Goal: Task Accomplishment & Management: Use online tool/utility

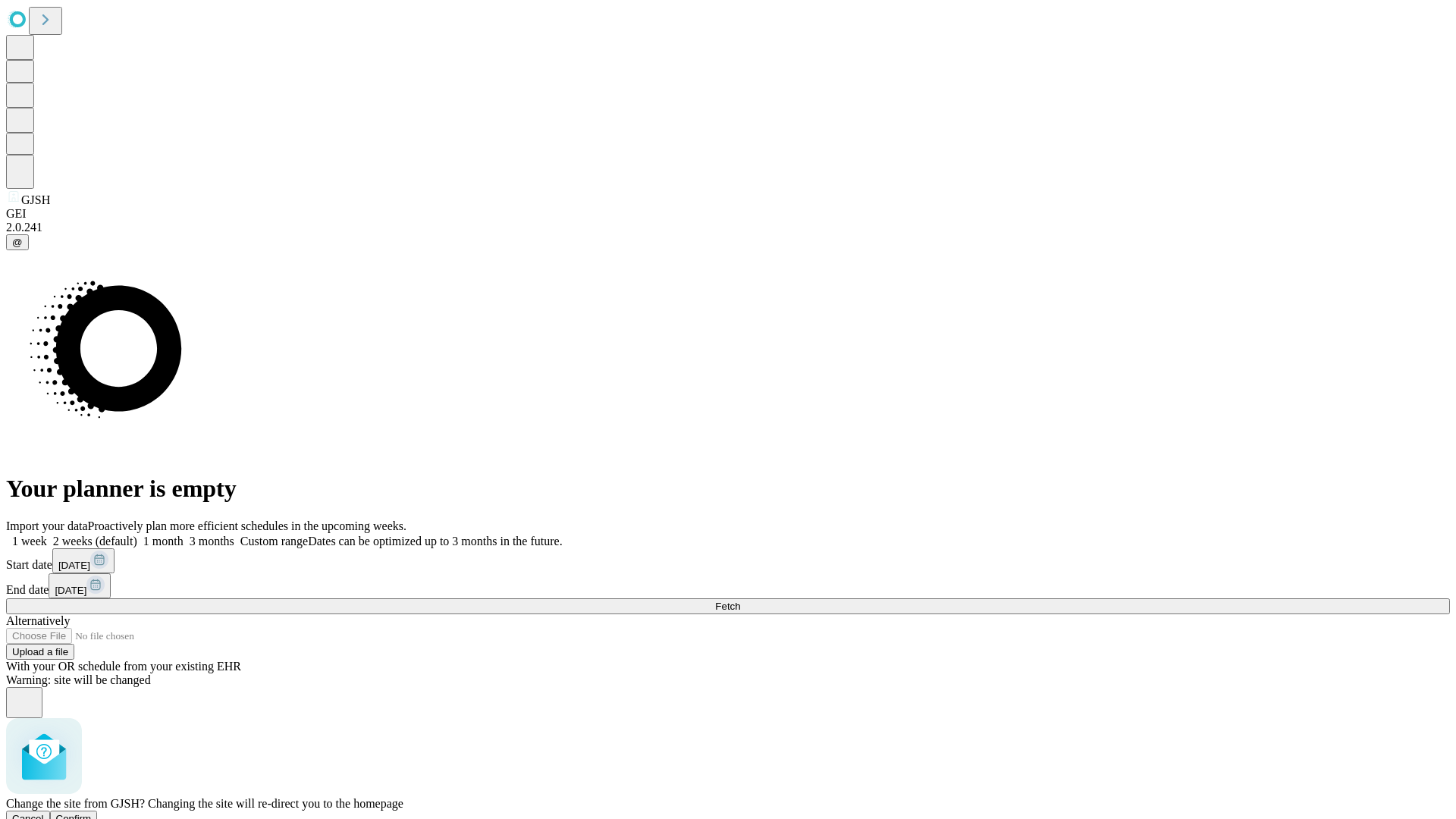
click at [92, 813] on span "Confirm" at bounding box center [74, 819] width 36 height 12
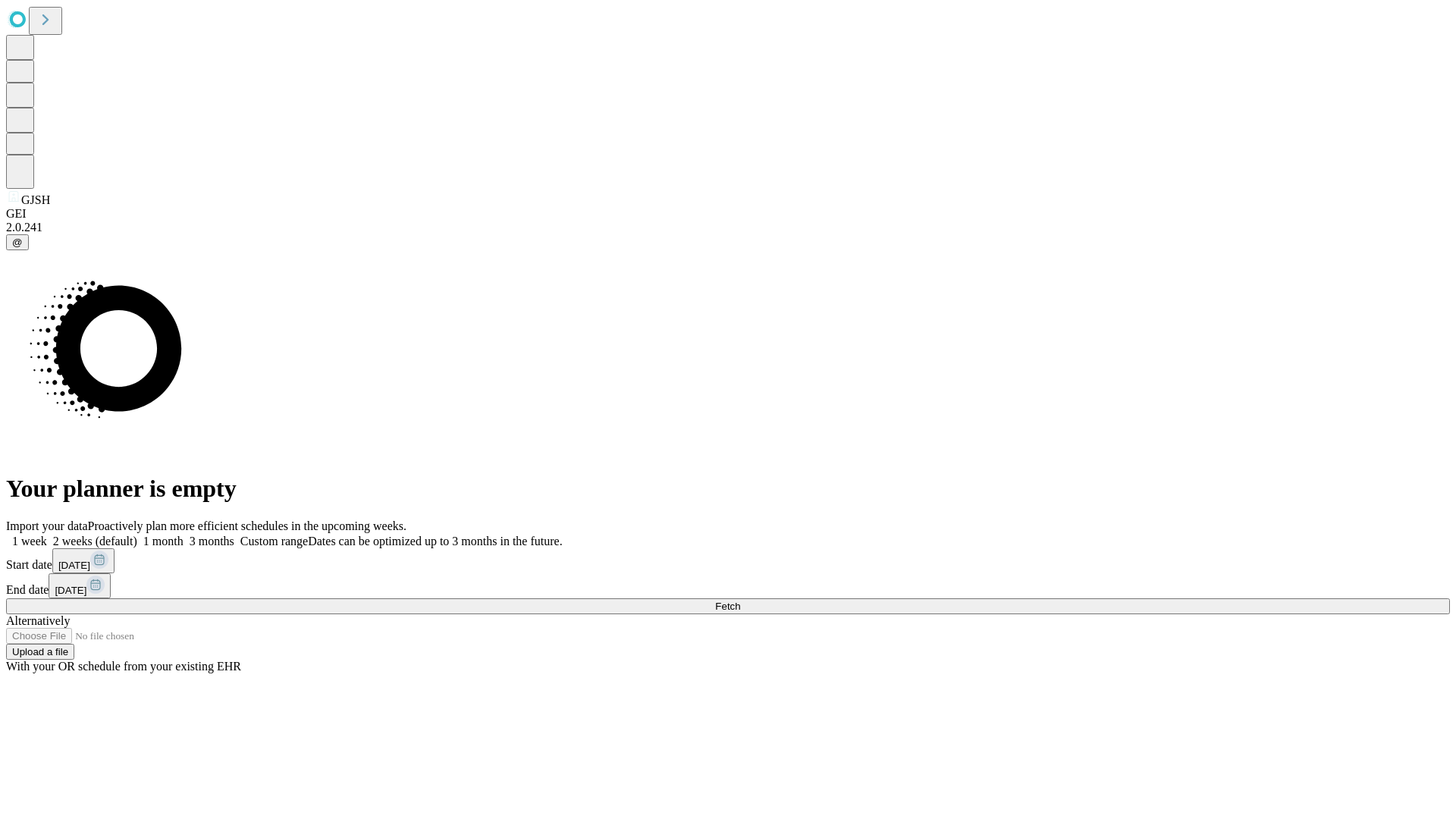
click at [184, 534] on label "1 month" at bounding box center [160, 540] width 46 height 13
click at [740, 601] on span "Fetch" at bounding box center [727, 607] width 25 height 12
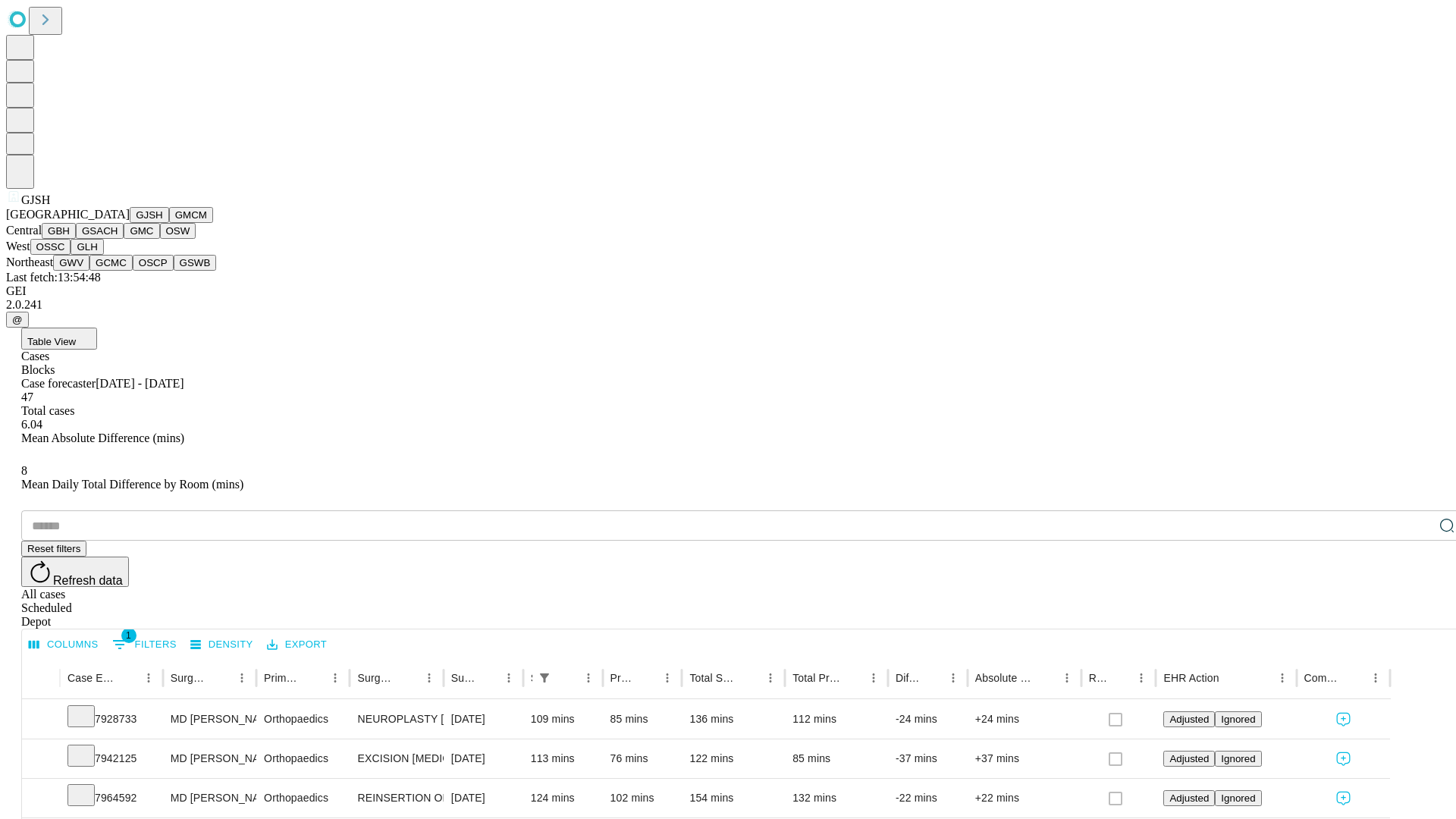
click at [169, 223] on button "GMCM" at bounding box center [191, 215] width 44 height 16
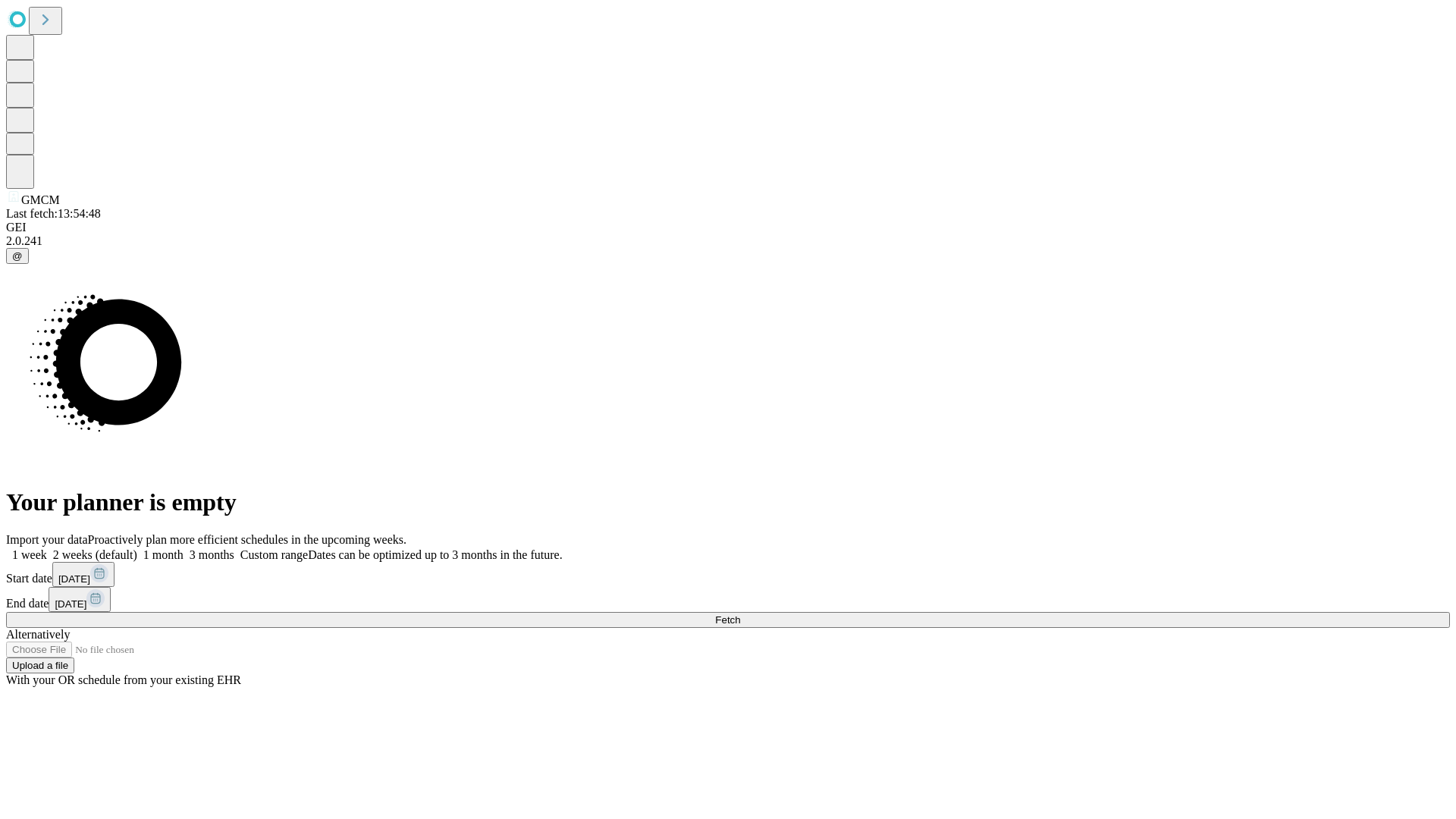
click at [184, 548] on label "1 month" at bounding box center [160, 554] width 46 height 13
click at [740, 614] on span "Fetch" at bounding box center [727, 620] width 25 height 12
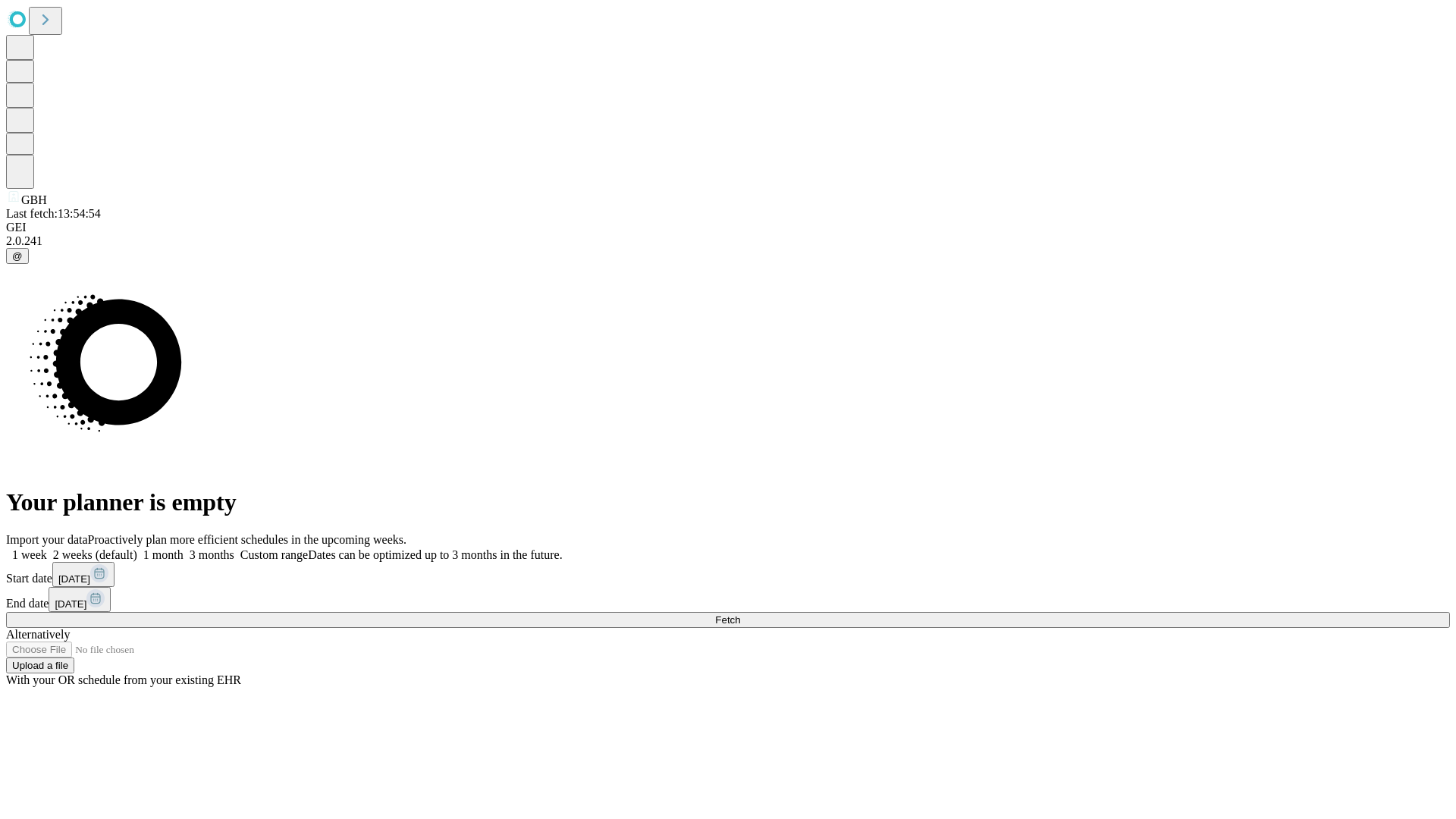
click at [184, 548] on label "1 month" at bounding box center [160, 554] width 46 height 13
click at [740, 614] on span "Fetch" at bounding box center [727, 620] width 25 height 12
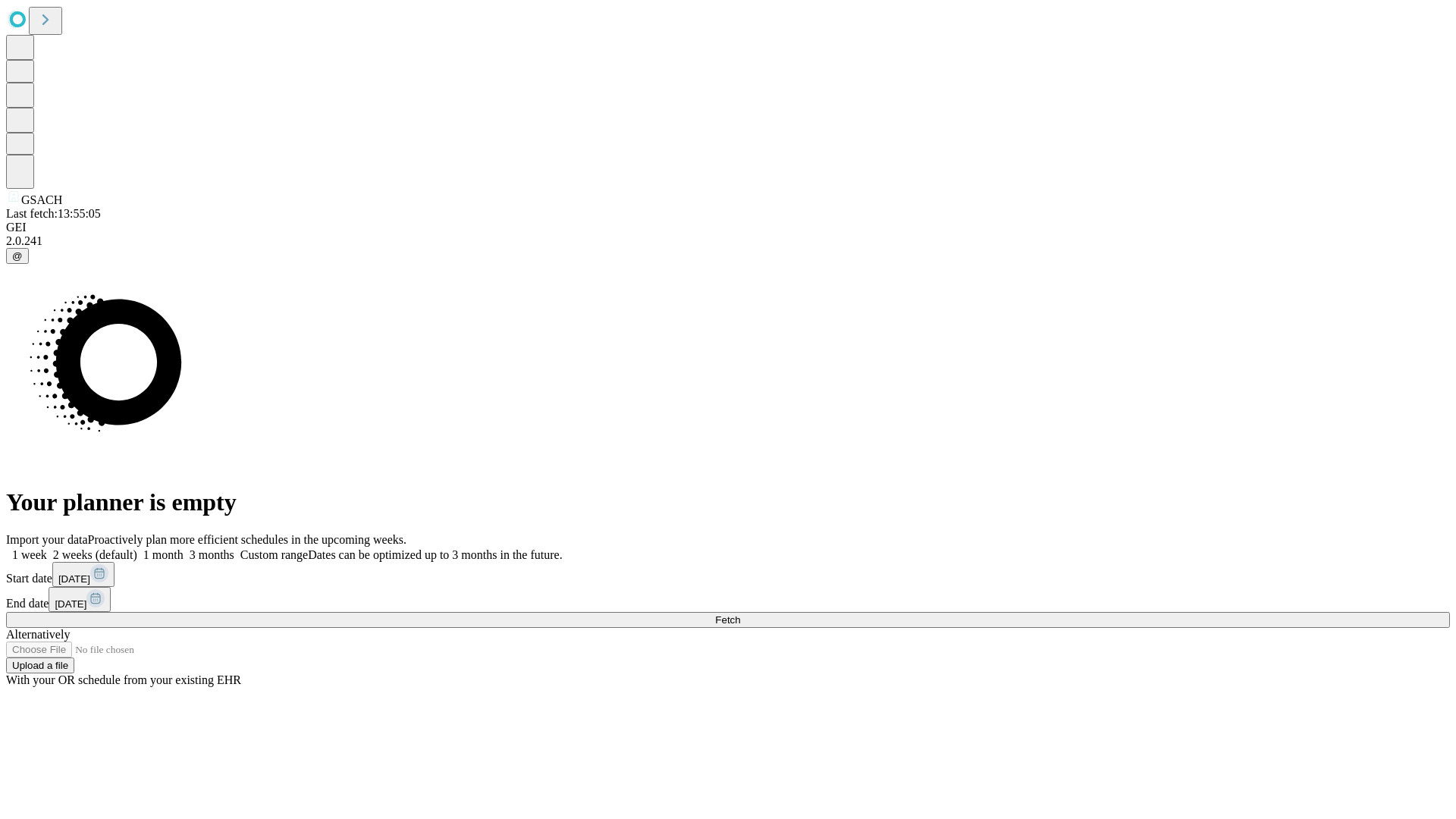
click at [184, 548] on label "1 month" at bounding box center [160, 554] width 46 height 13
click at [740, 614] on span "Fetch" at bounding box center [727, 620] width 25 height 12
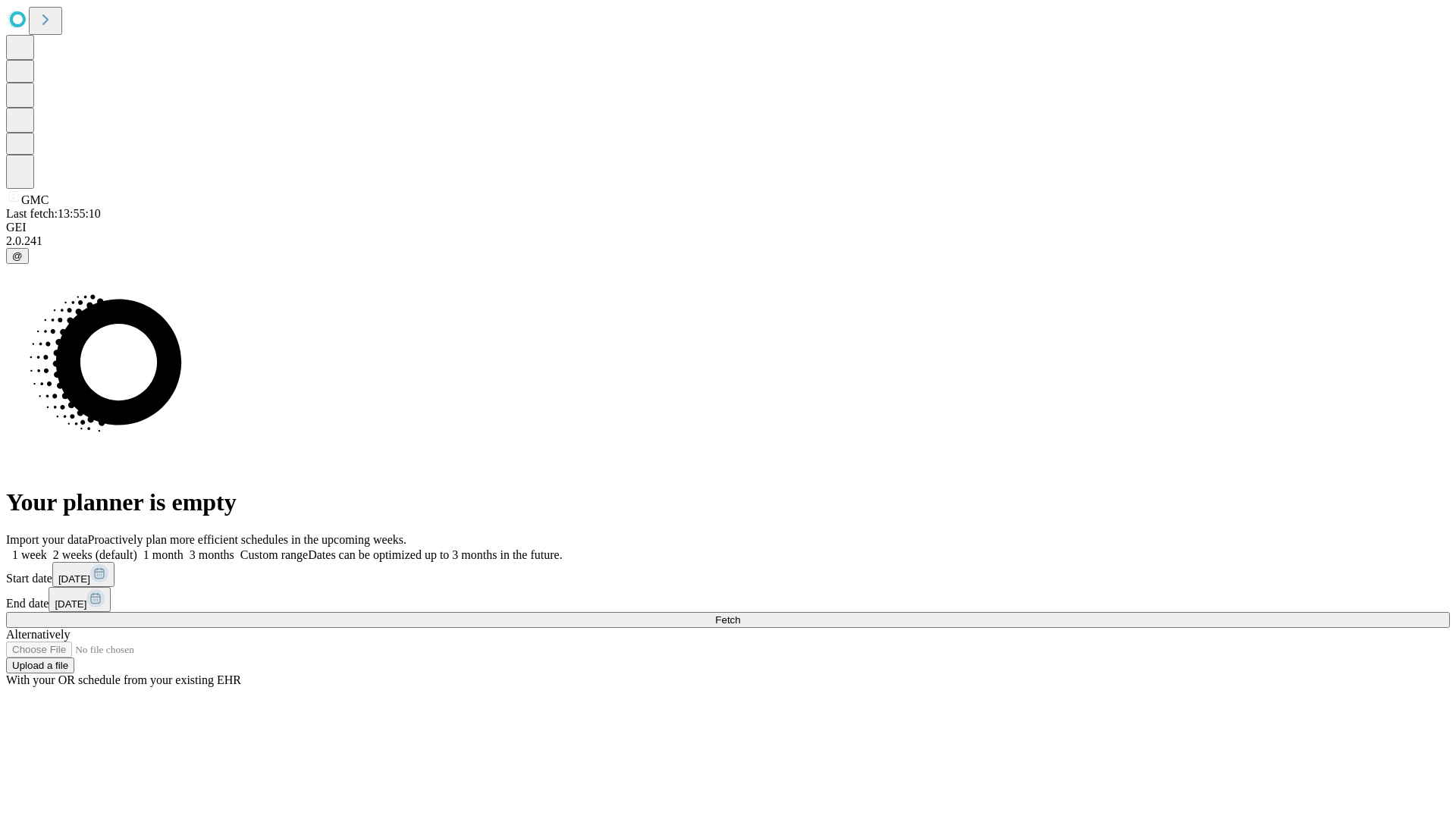
click at [184, 548] on label "1 month" at bounding box center [160, 554] width 46 height 13
click at [740, 614] on span "Fetch" at bounding box center [727, 620] width 25 height 12
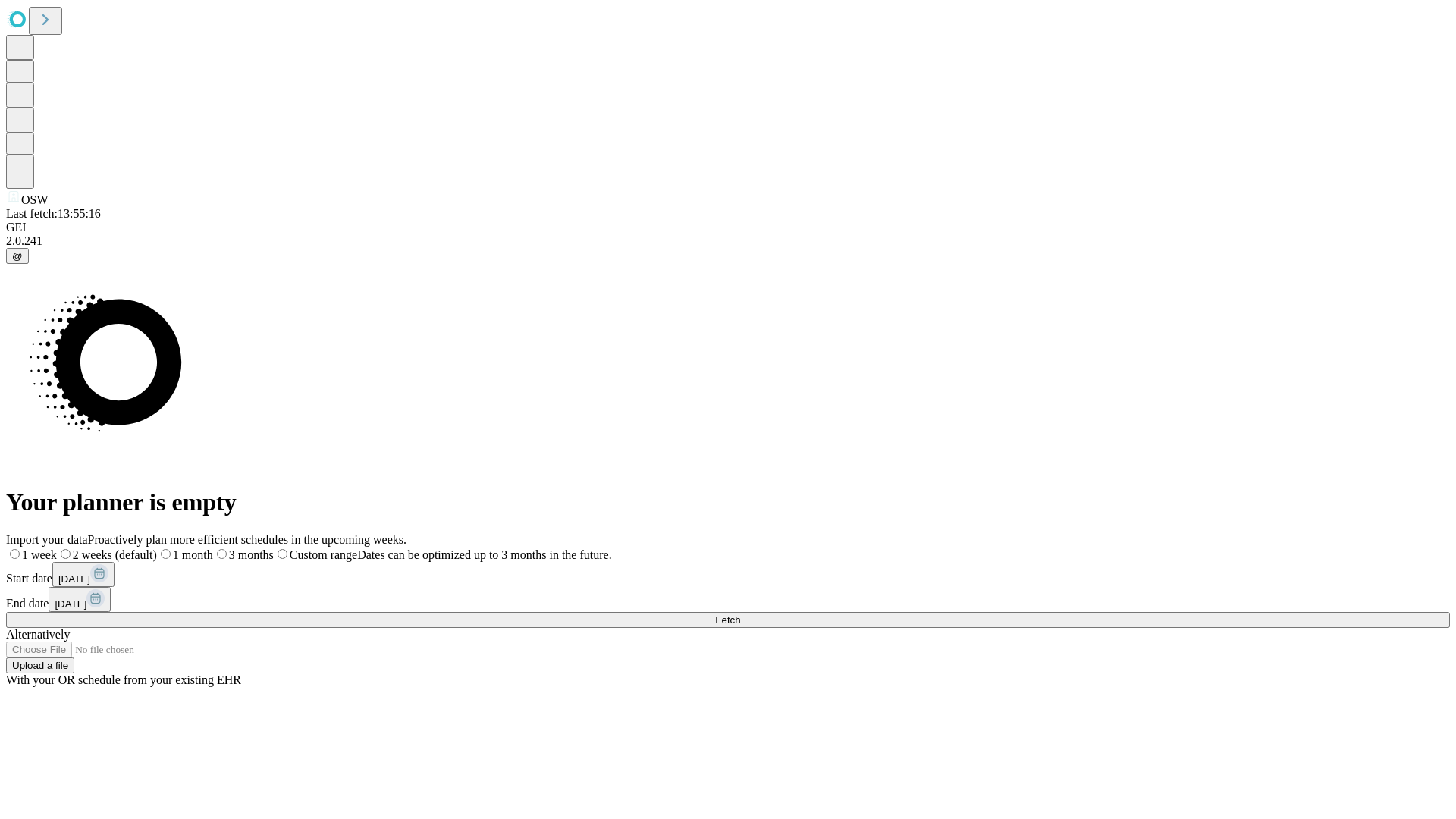
click at [213, 548] on label "1 month" at bounding box center [185, 554] width 56 height 13
click at [740, 614] on span "Fetch" at bounding box center [727, 620] width 25 height 12
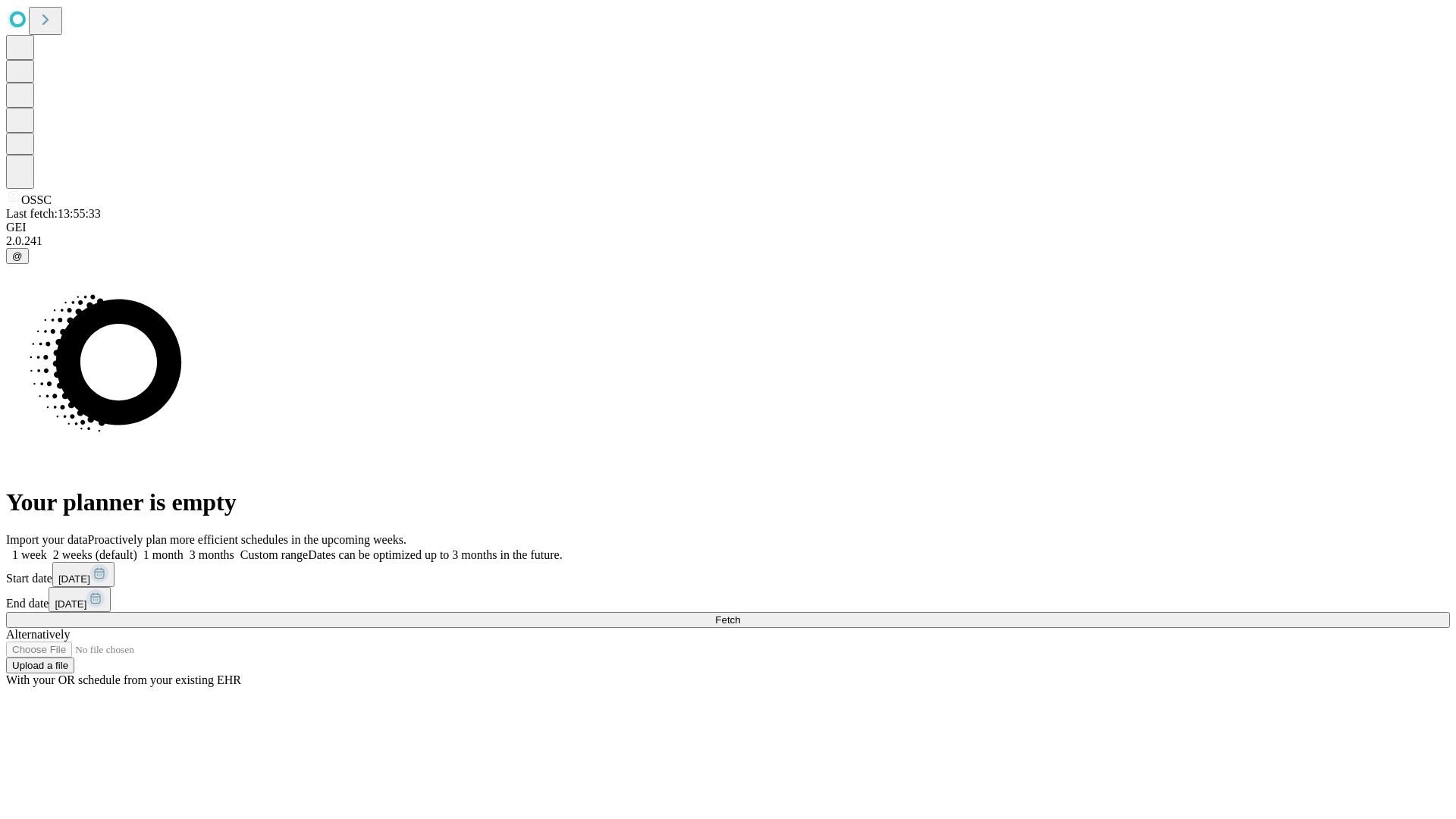
click at [184, 548] on label "1 month" at bounding box center [160, 554] width 46 height 13
click at [740, 614] on span "Fetch" at bounding box center [727, 620] width 25 height 12
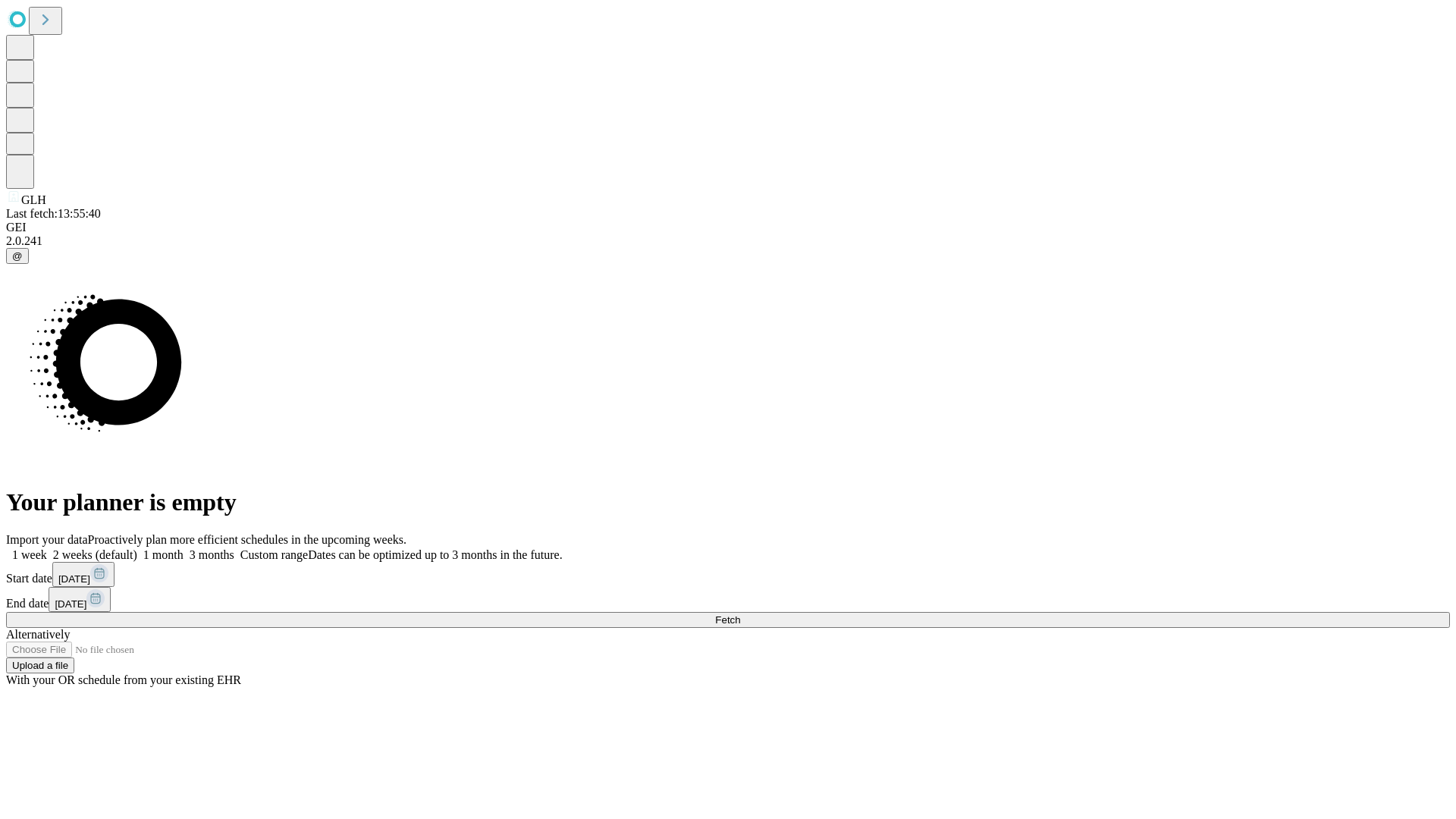
click at [740, 614] on span "Fetch" at bounding box center [727, 620] width 25 height 12
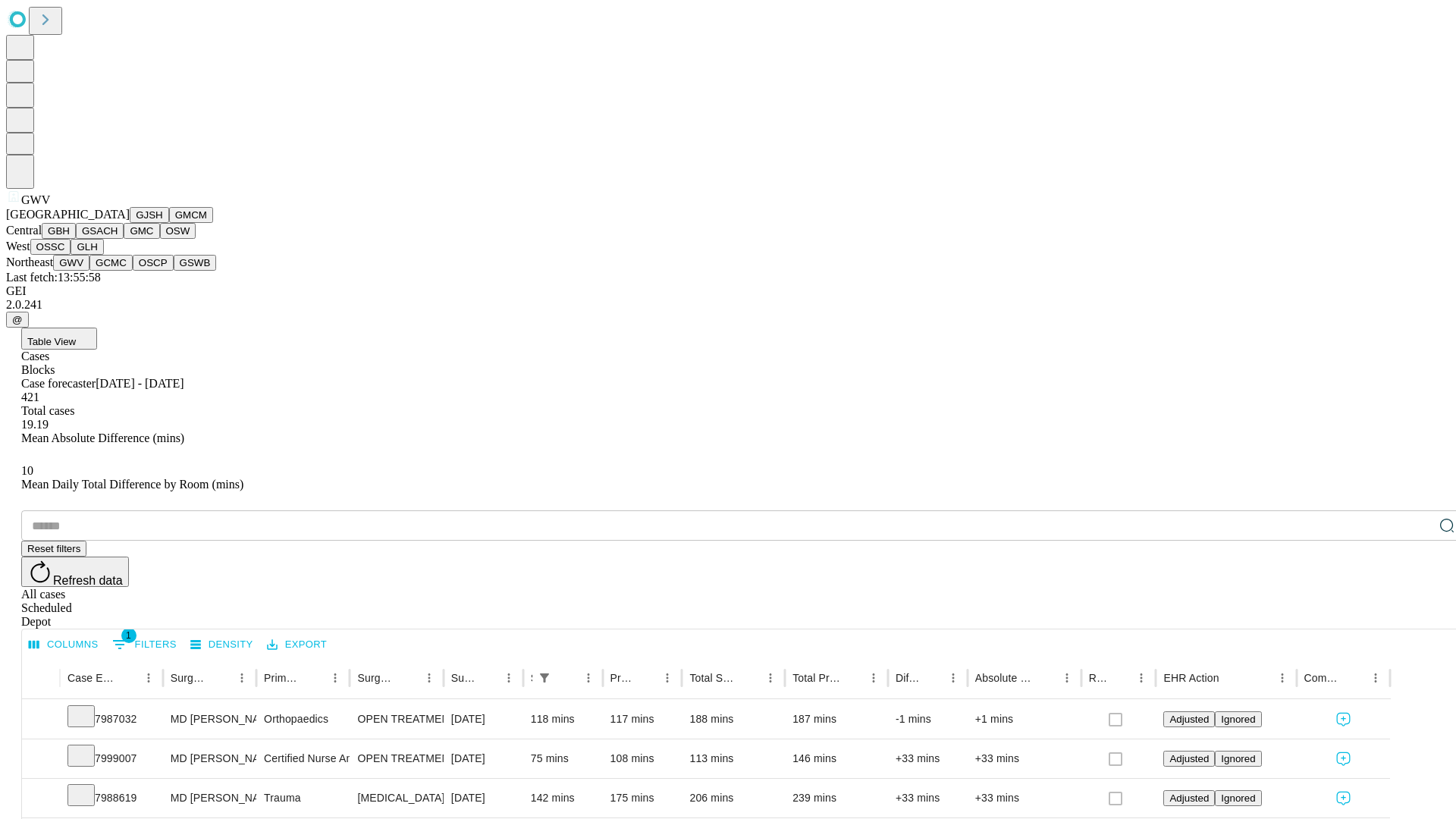
click at [118, 271] on button "GCMC" at bounding box center [112, 263] width 43 height 16
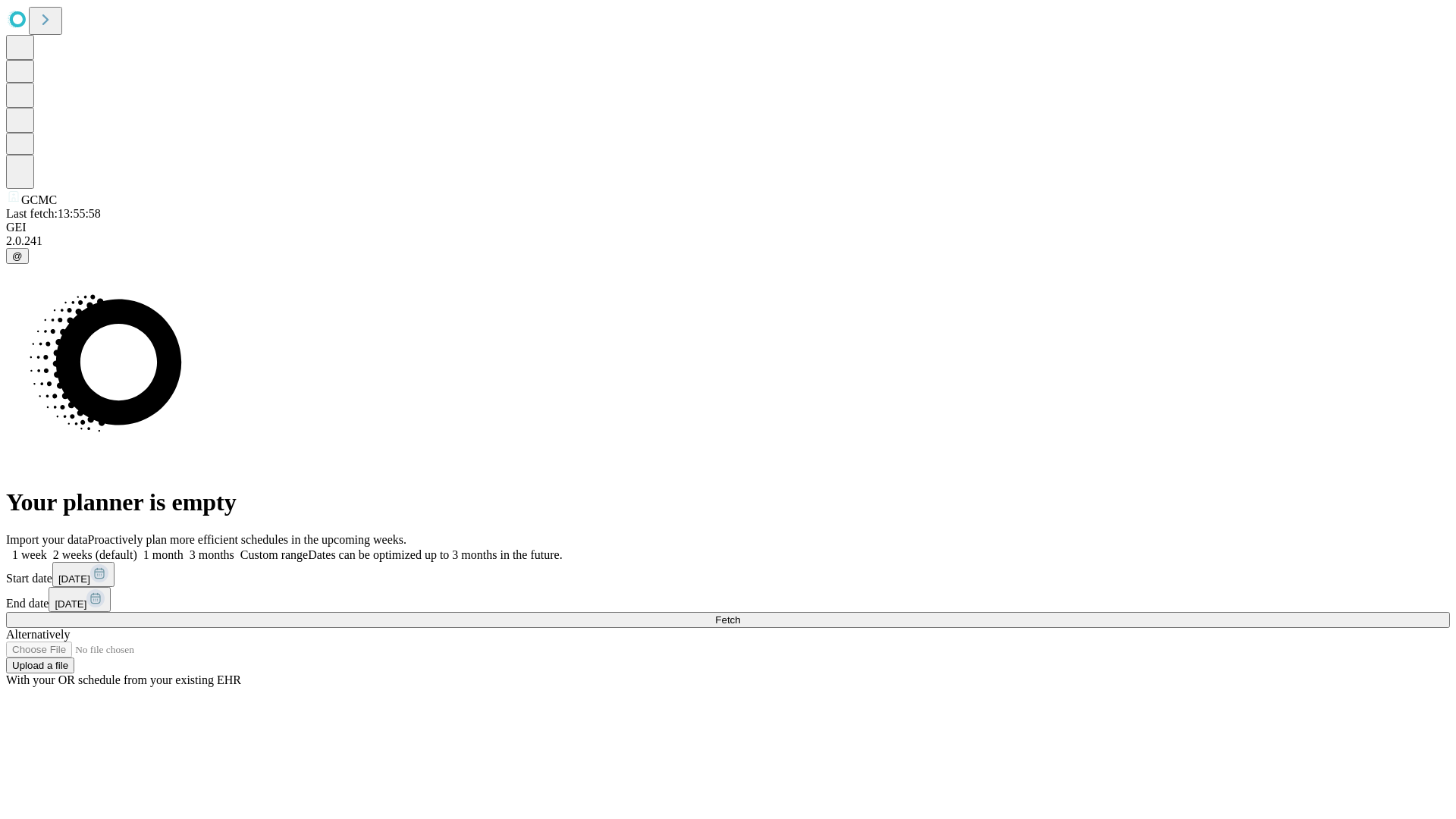
click at [184, 548] on label "1 month" at bounding box center [160, 554] width 46 height 13
click at [740, 614] on span "Fetch" at bounding box center [727, 620] width 25 height 12
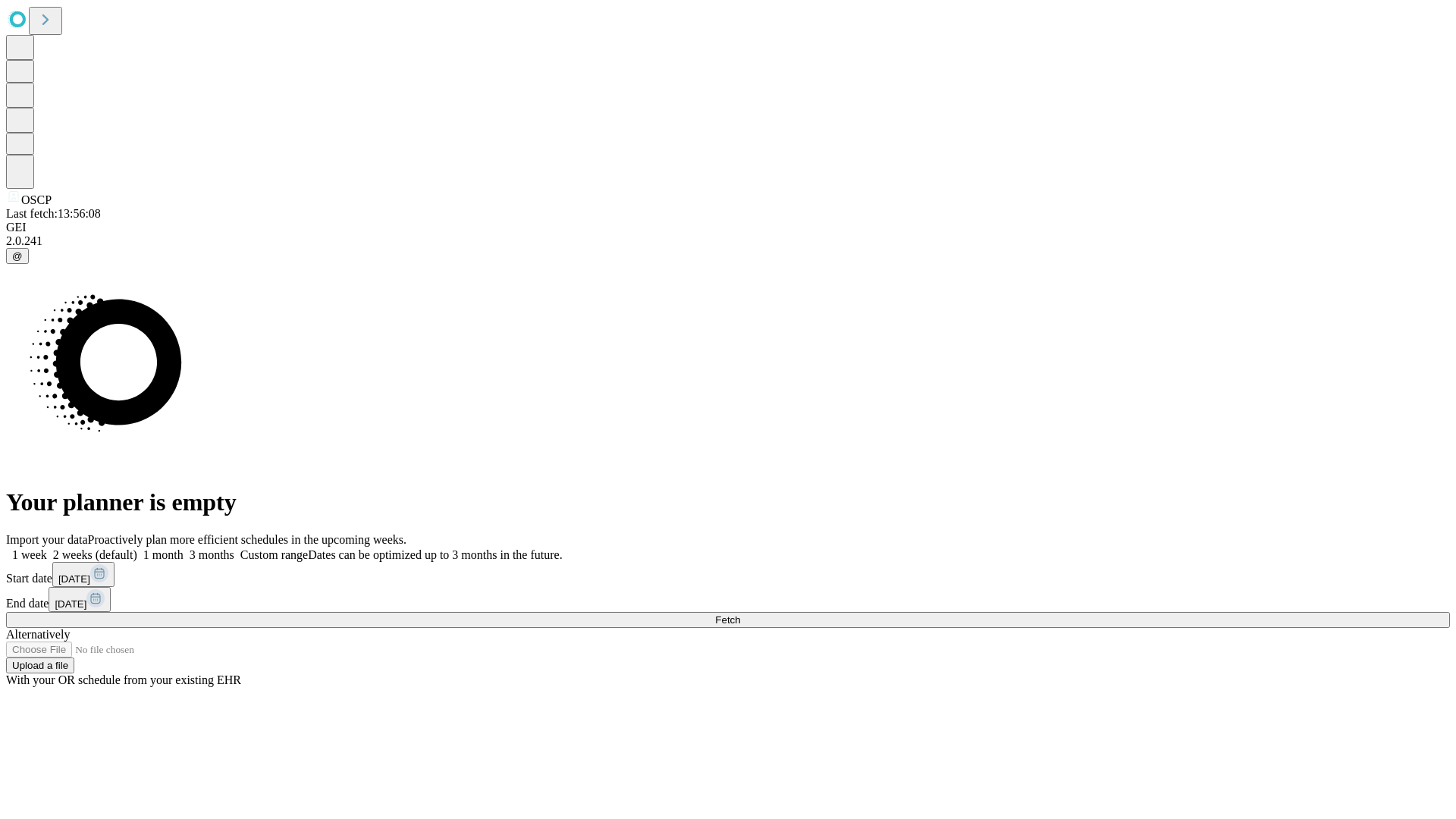
click at [184, 548] on label "1 month" at bounding box center [160, 554] width 46 height 13
click at [740, 614] on span "Fetch" at bounding box center [727, 620] width 25 height 12
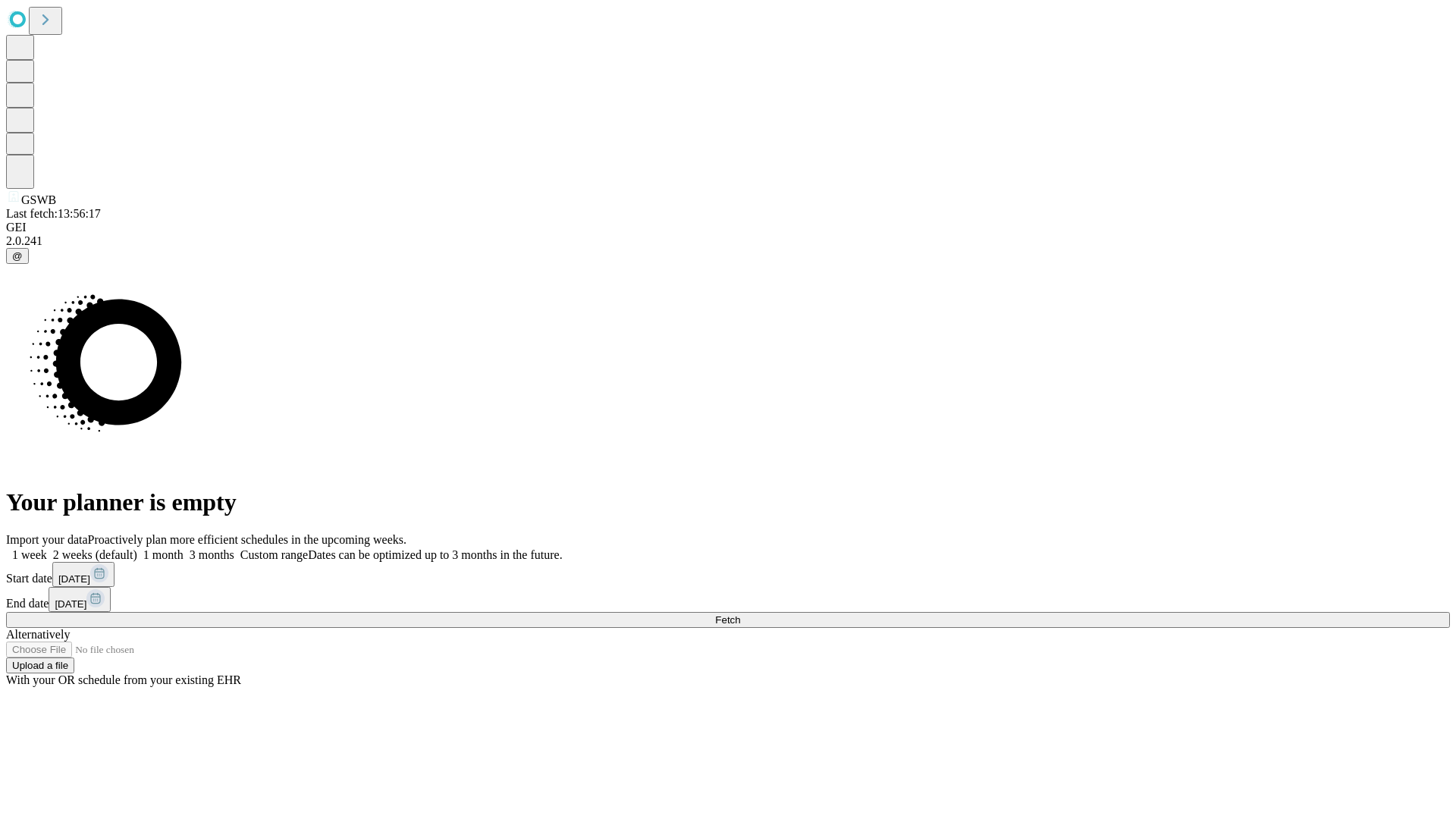
click at [184, 548] on label "1 month" at bounding box center [160, 554] width 46 height 13
click at [740, 614] on span "Fetch" at bounding box center [727, 620] width 25 height 12
